Goal: Task Accomplishment & Management: Use online tool/utility

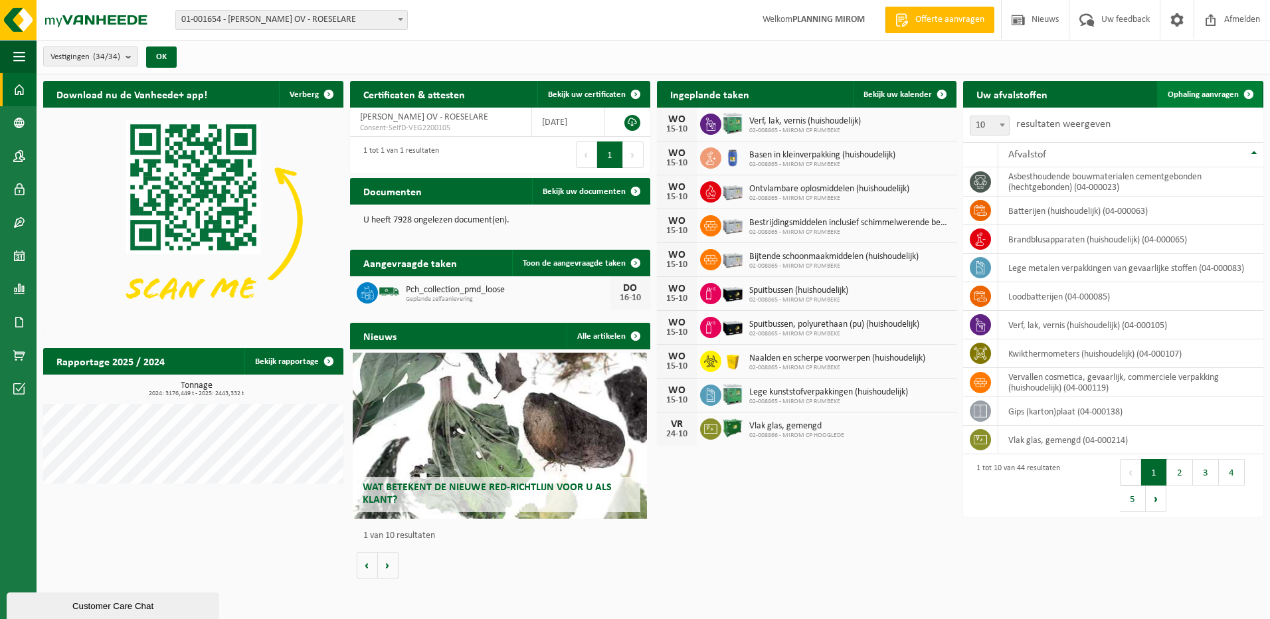
click at [1228, 92] on span "Ophaling aanvragen" at bounding box center [1202, 94] width 71 height 9
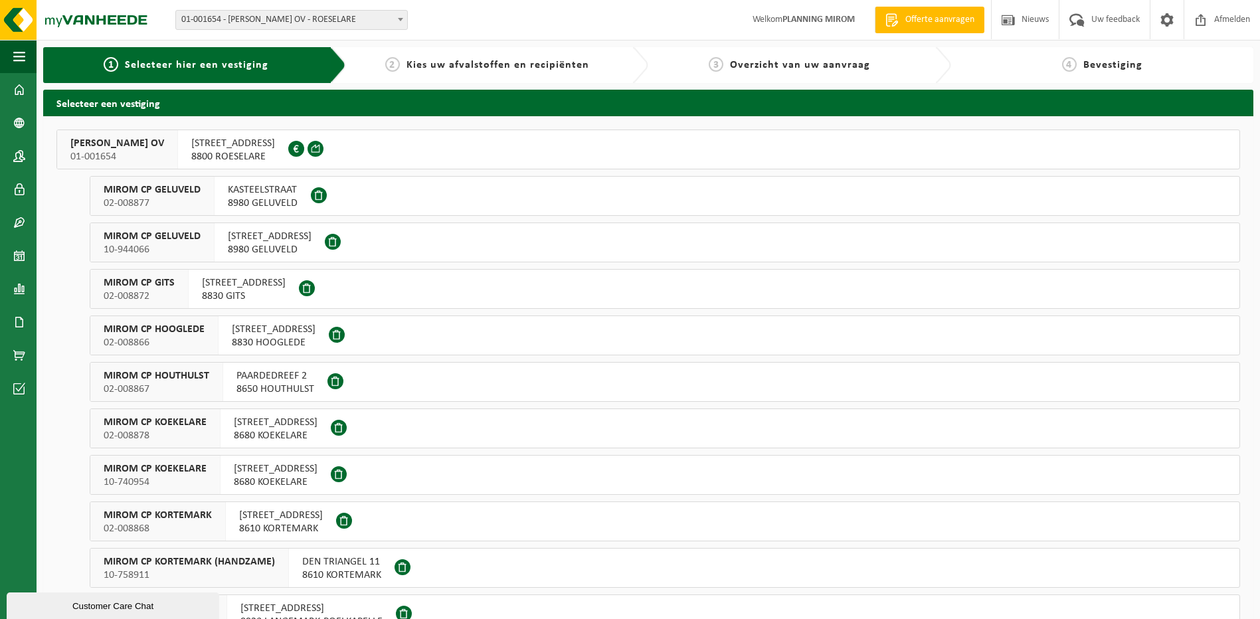
click at [228, 191] on span "KASTEELSTRAAT" at bounding box center [263, 189] width 70 height 13
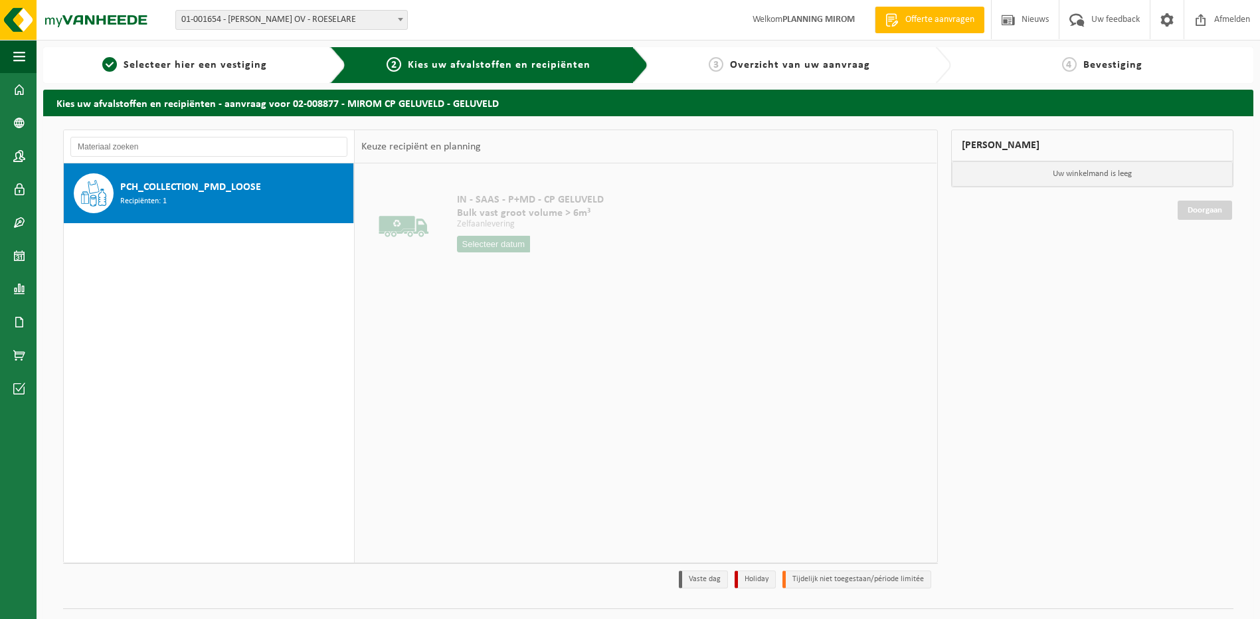
click at [216, 201] on div "PCH_COLLECTION_PMD_LOOSE Recipiënten: 1" at bounding box center [235, 193] width 230 height 40
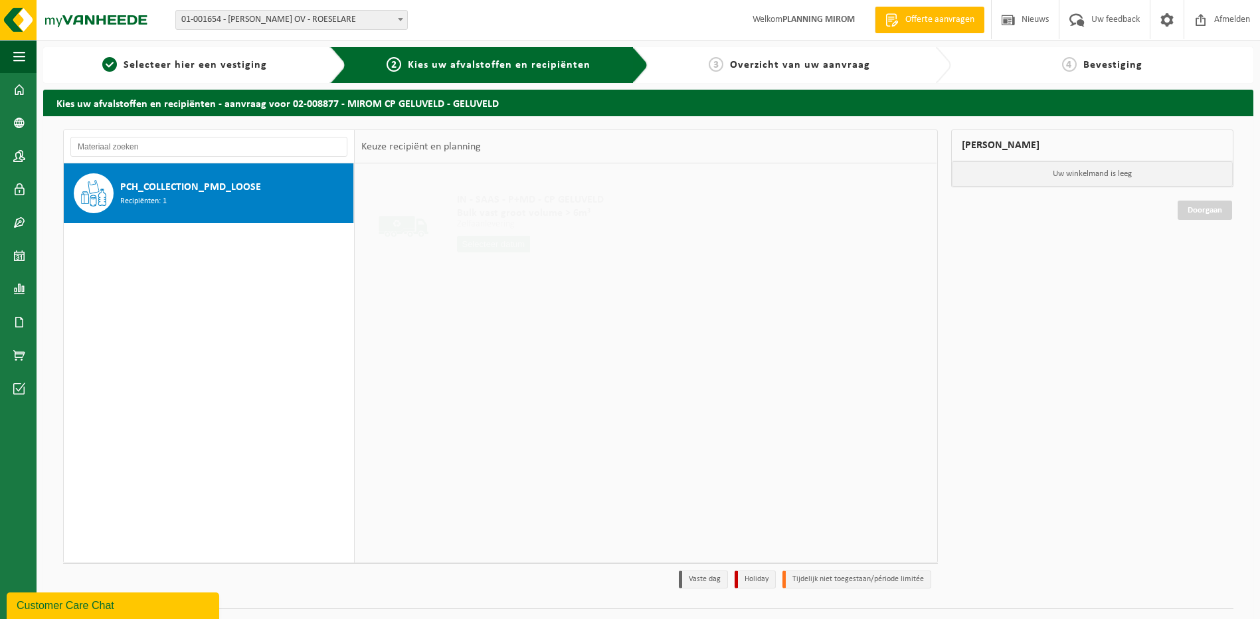
click at [475, 246] on input "text" at bounding box center [494, 244] width 74 height 17
click at [495, 238] on input "text" at bounding box center [494, 244] width 74 height 17
click at [502, 238] on input "text" at bounding box center [494, 244] width 74 height 17
click at [501, 246] on input "text" at bounding box center [494, 244] width 74 height 17
click at [499, 246] on input "text" at bounding box center [494, 244] width 74 height 17
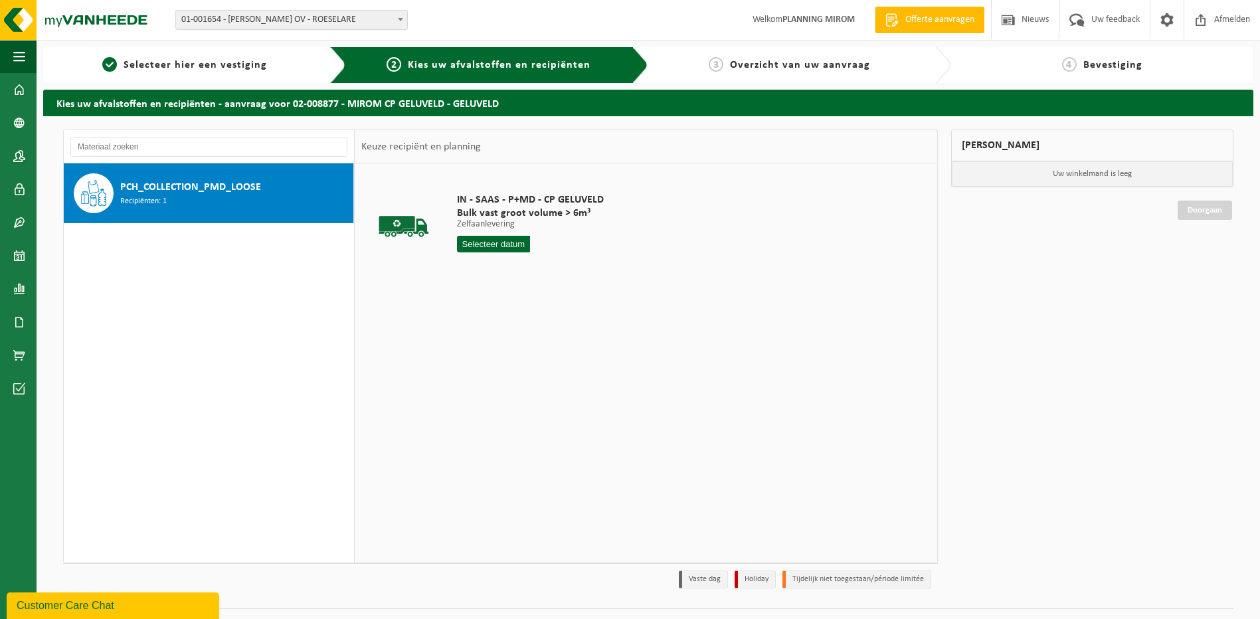
click at [499, 246] on input "text" at bounding box center [494, 244] width 74 height 17
click at [540, 371] on div "16" at bounding box center [538, 361] width 23 height 21
type input "Van 2025-10-16"
click at [477, 295] on button "In winkelmand" at bounding box center [494, 294] width 73 height 21
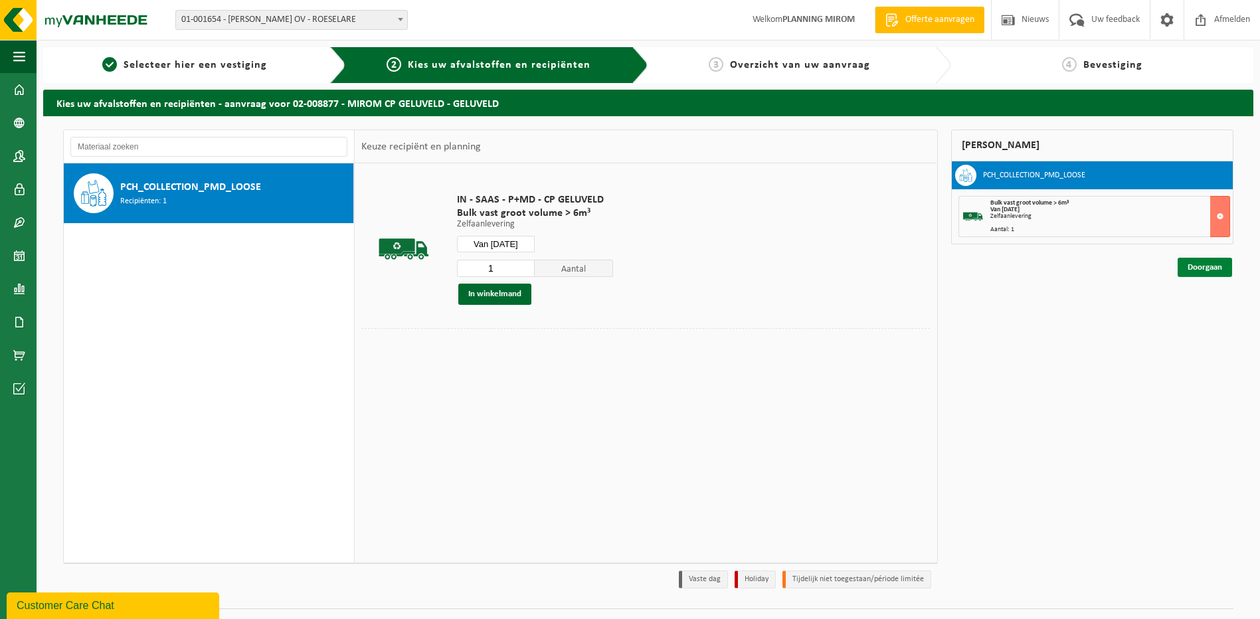
click at [1189, 266] on link "Doorgaan" at bounding box center [1204, 267] width 54 height 19
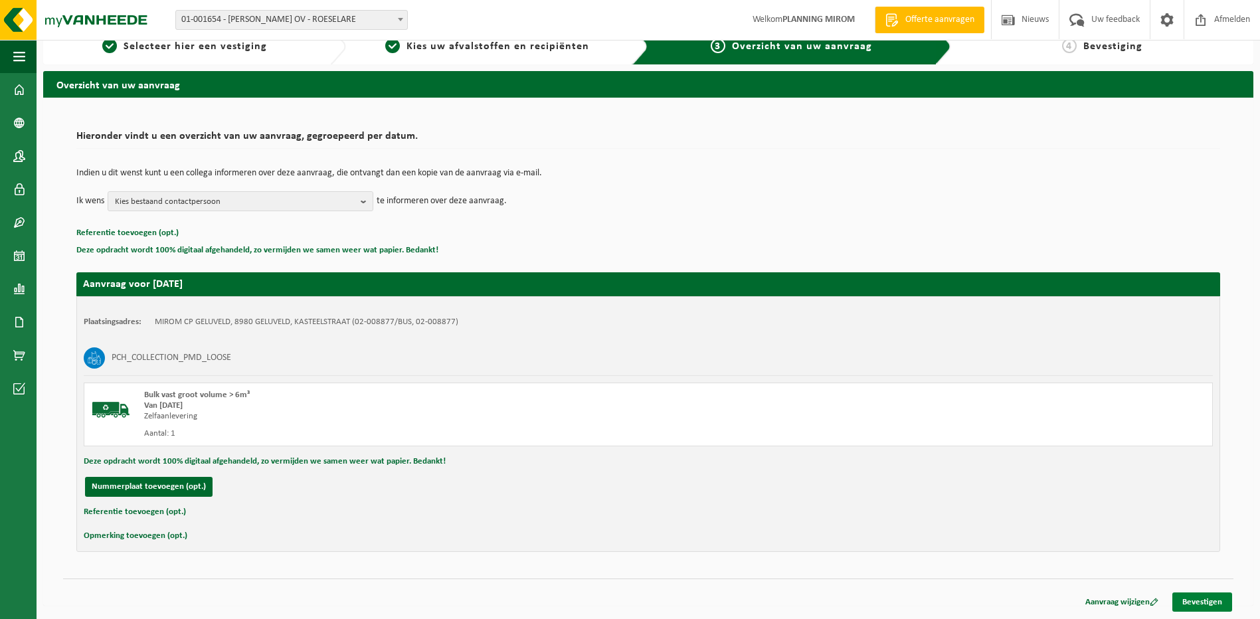
click at [1185, 598] on link "Bevestigen" at bounding box center [1202, 601] width 60 height 19
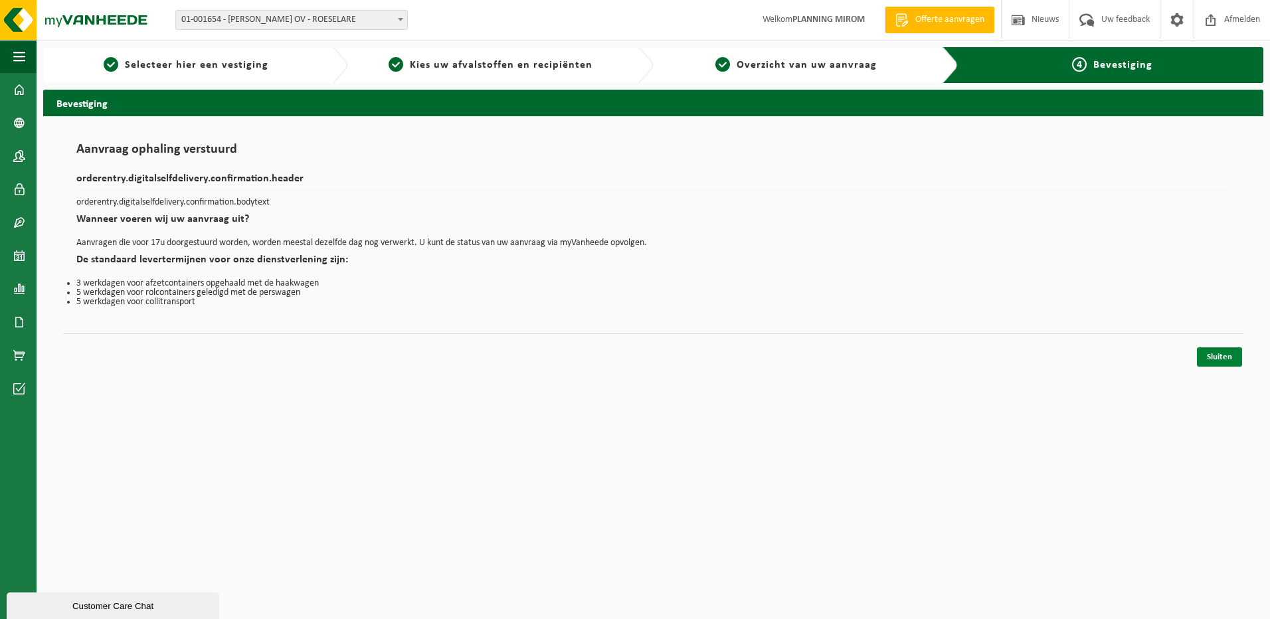
click at [1208, 363] on link "Sluiten" at bounding box center [1219, 356] width 45 height 19
